Goal: Check status: Check status

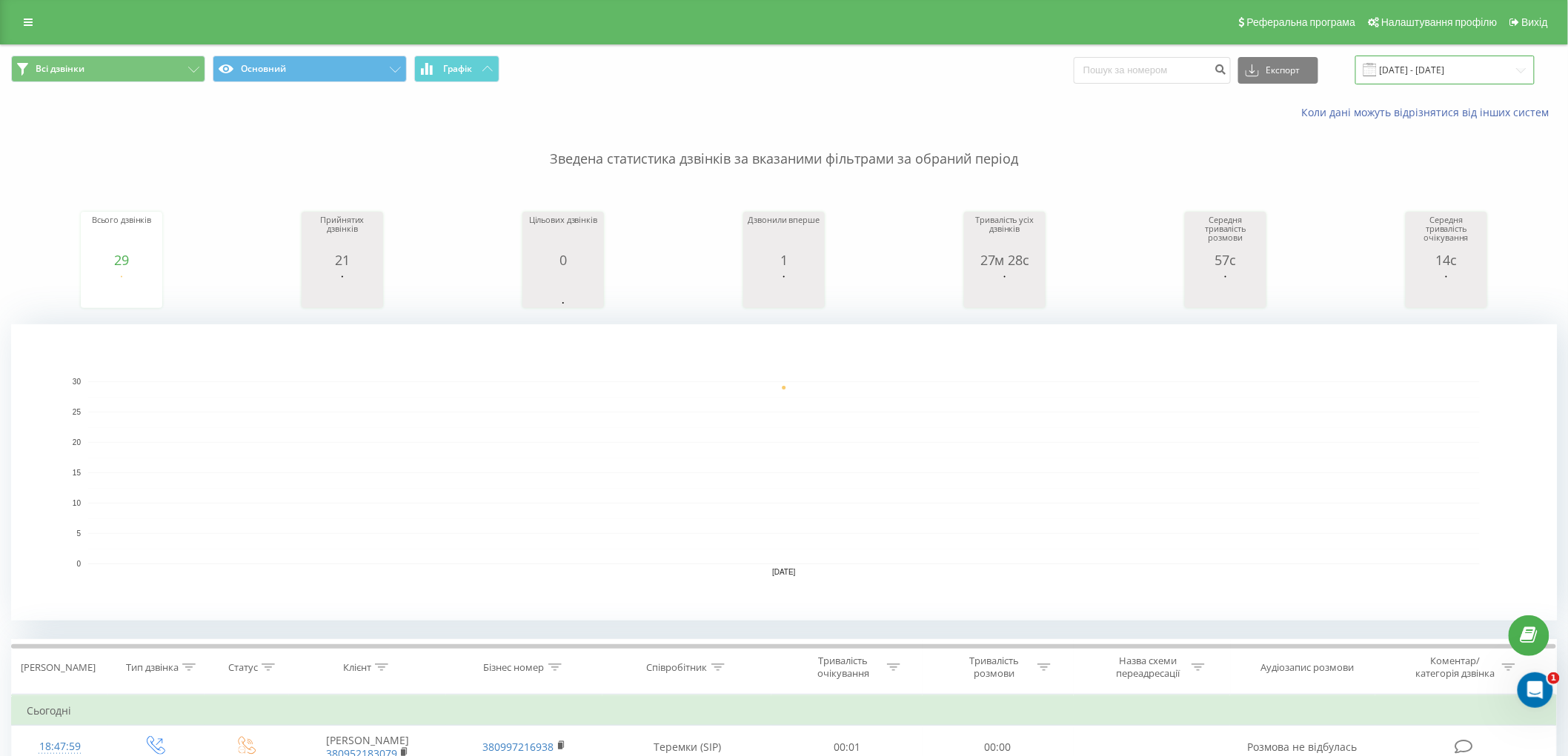
click at [1520, 67] on input "21.08.2025 - 21.08.2025" at bounding box center [1445, 70] width 180 height 29
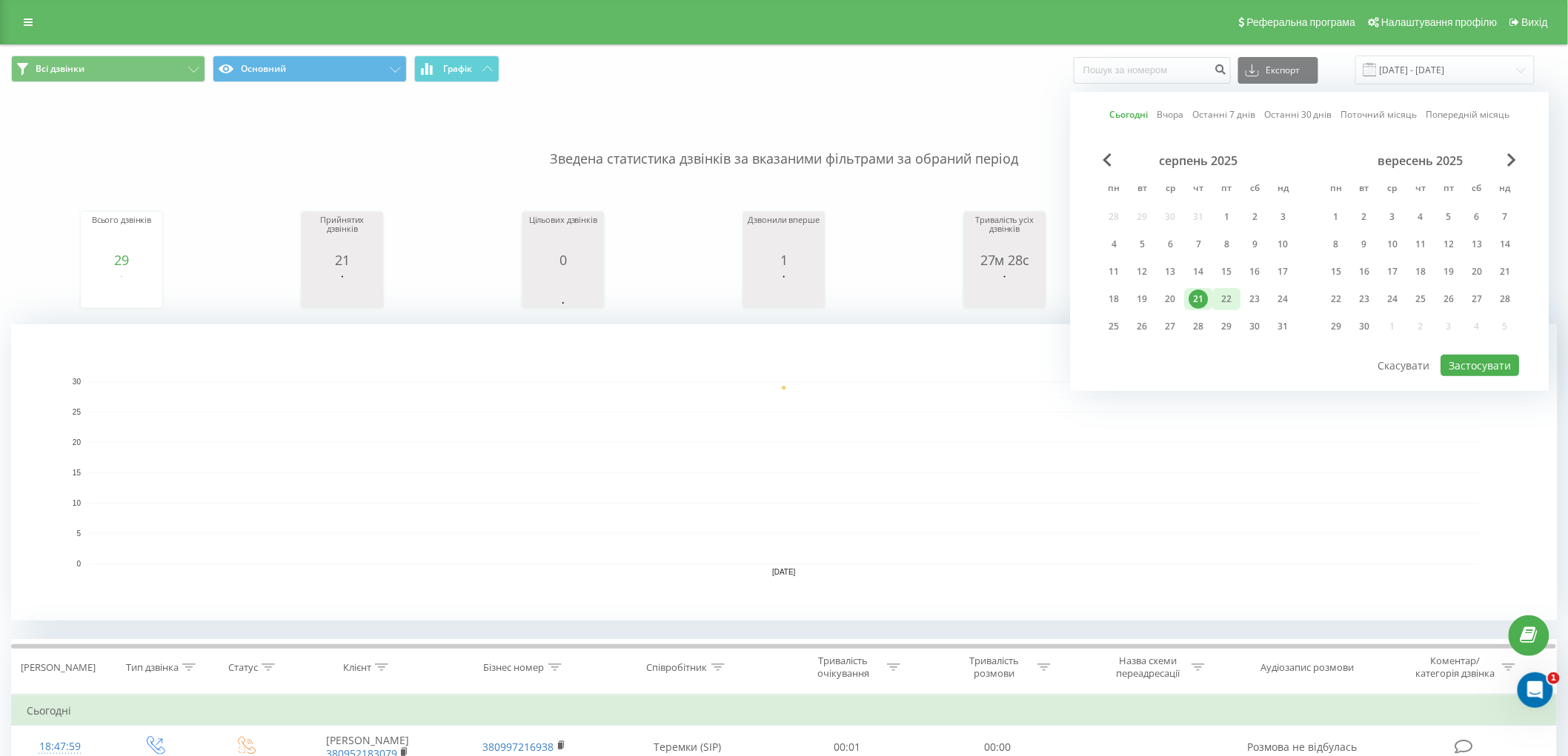
click at [1234, 305] on div "22" at bounding box center [1227, 299] width 19 height 19
click at [1234, 305] on div "22" at bounding box center [1227, 299] width 28 height 22
click at [1461, 365] on button "Застосувати" at bounding box center [1481, 366] width 79 height 21
type input "[DATE] - [DATE]"
